Goal: Navigation & Orientation: Find specific page/section

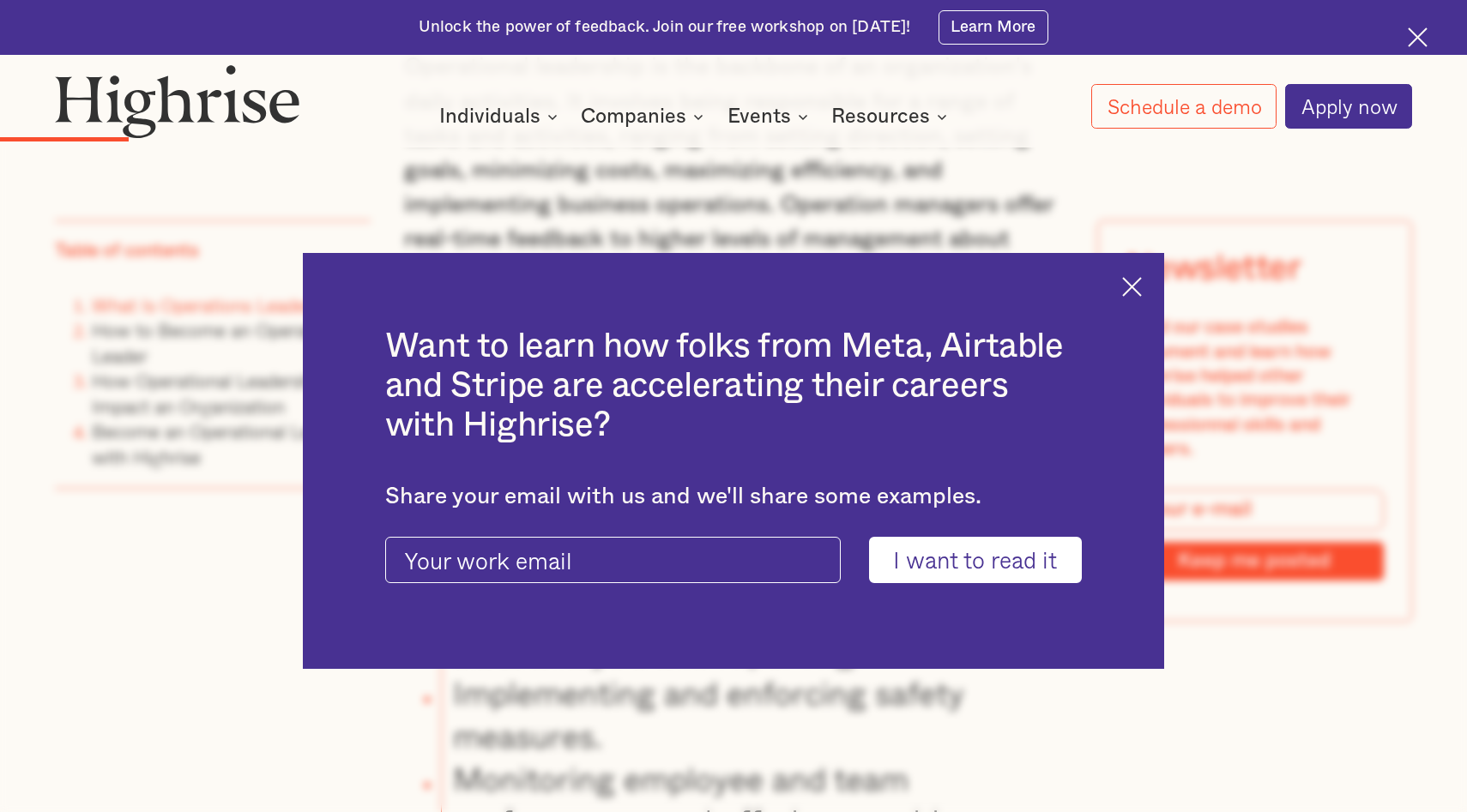
scroll to position [2120, 0]
click at [1131, 285] on img at bounding box center [1131, 287] width 20 height 20
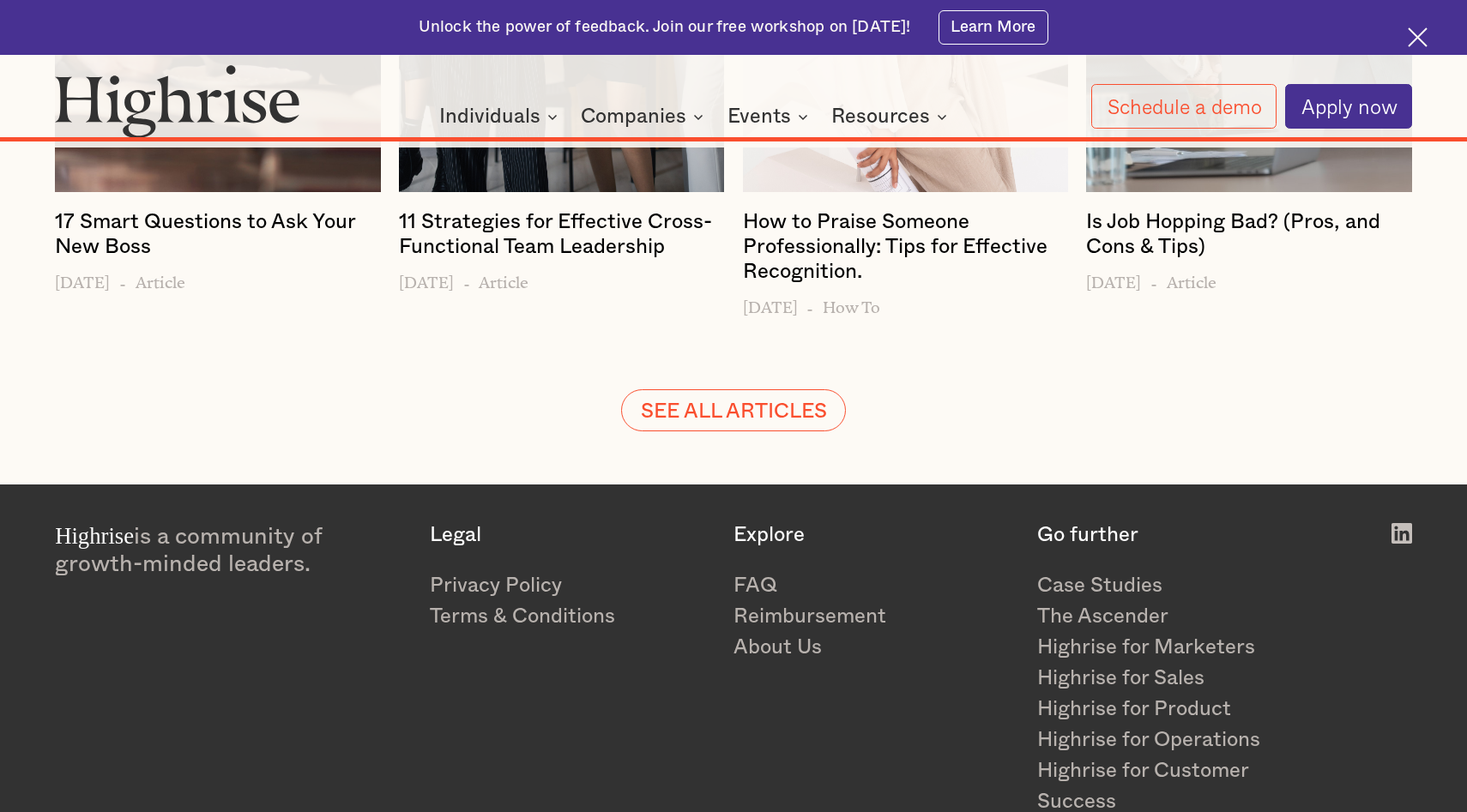
scroll to position [16043, 0]
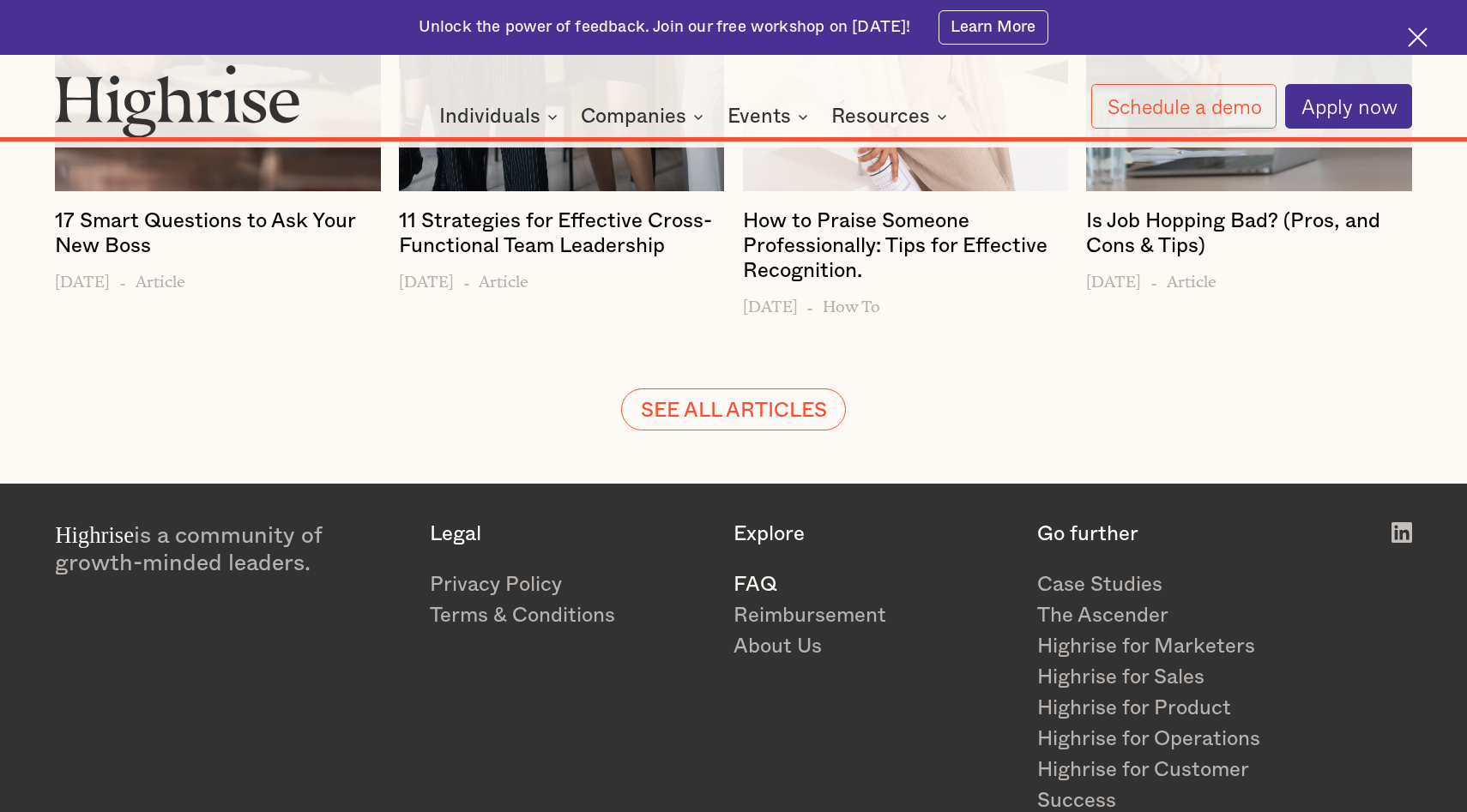
click at [760, 570] on link "FAQ" at bounding box center [874, 585] width 281 height 31
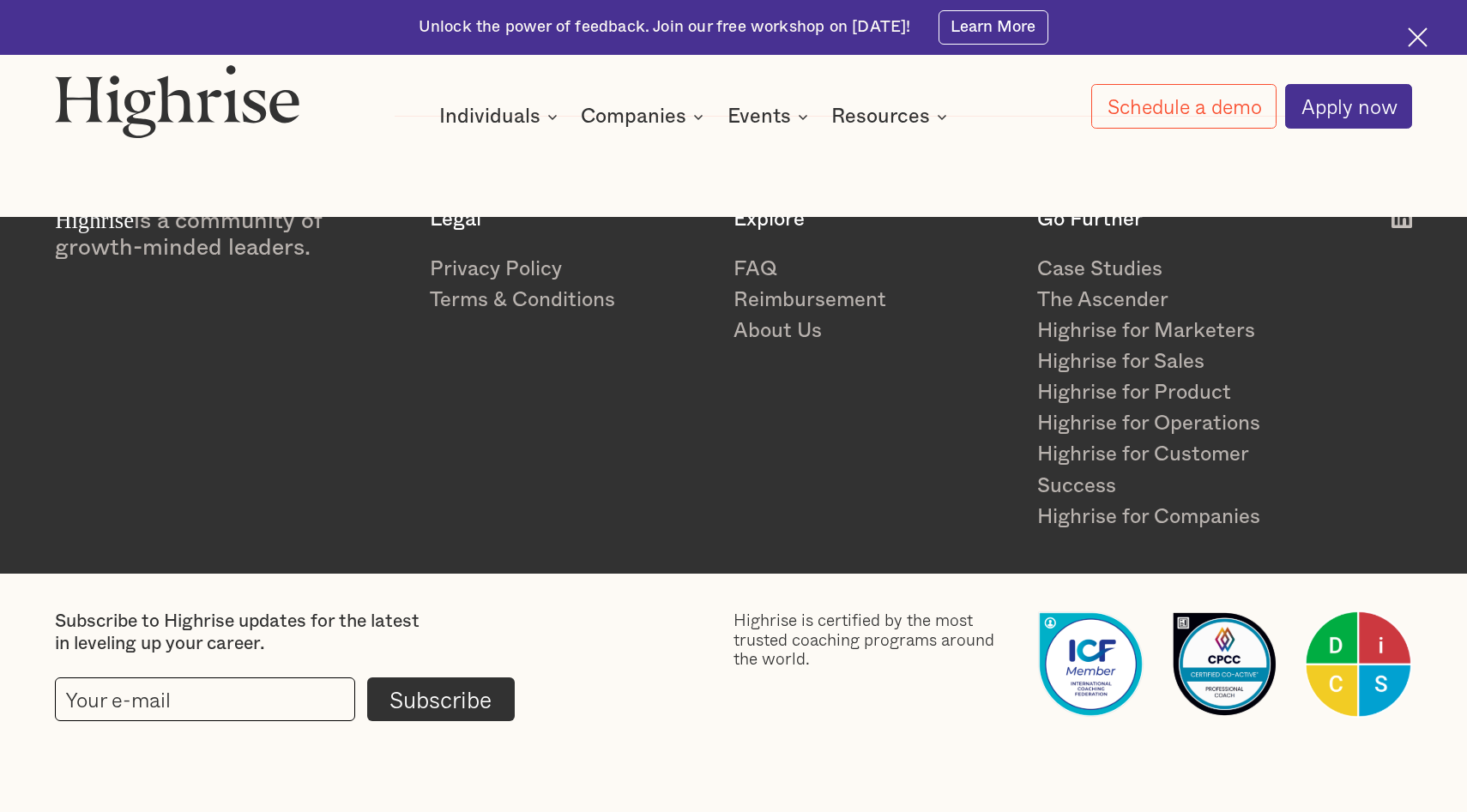
scroll to position [7160, 0]
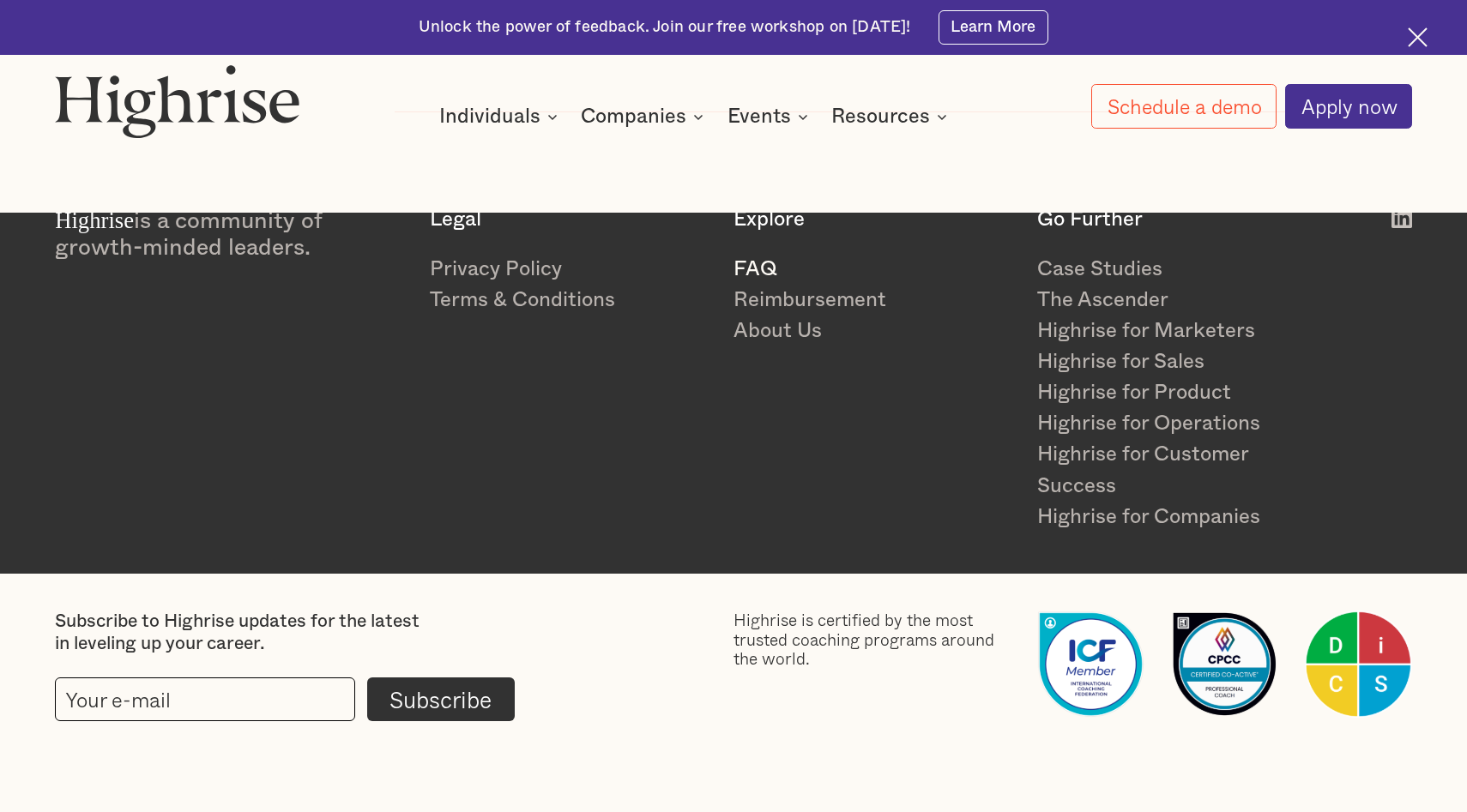
click at [771, 279] on link "FAQ" at bounding box center [874, 269] width 281 height 31
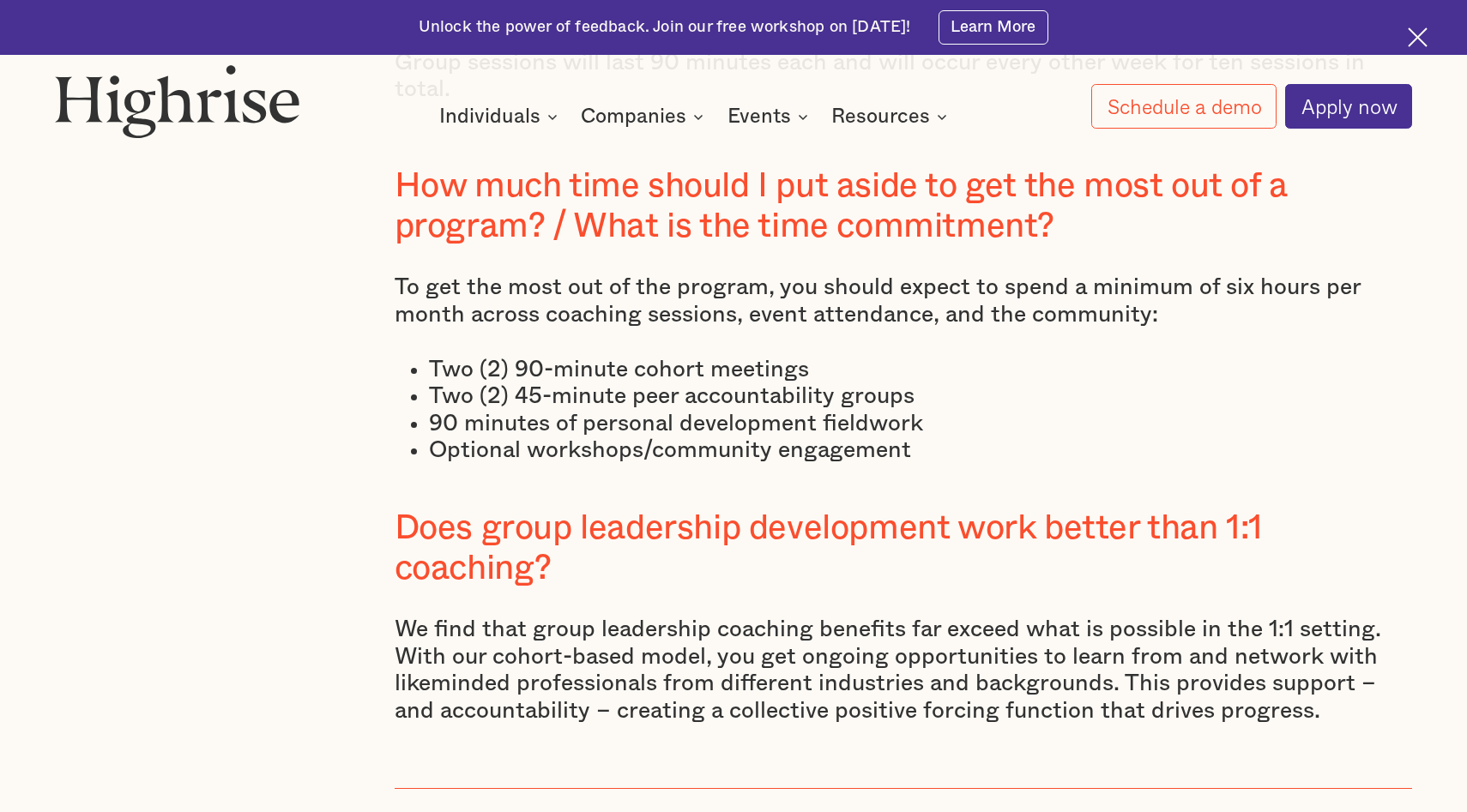
scroll to position [1083, 0]
